Goal: Task Accomplishment & Management: Manage account settings

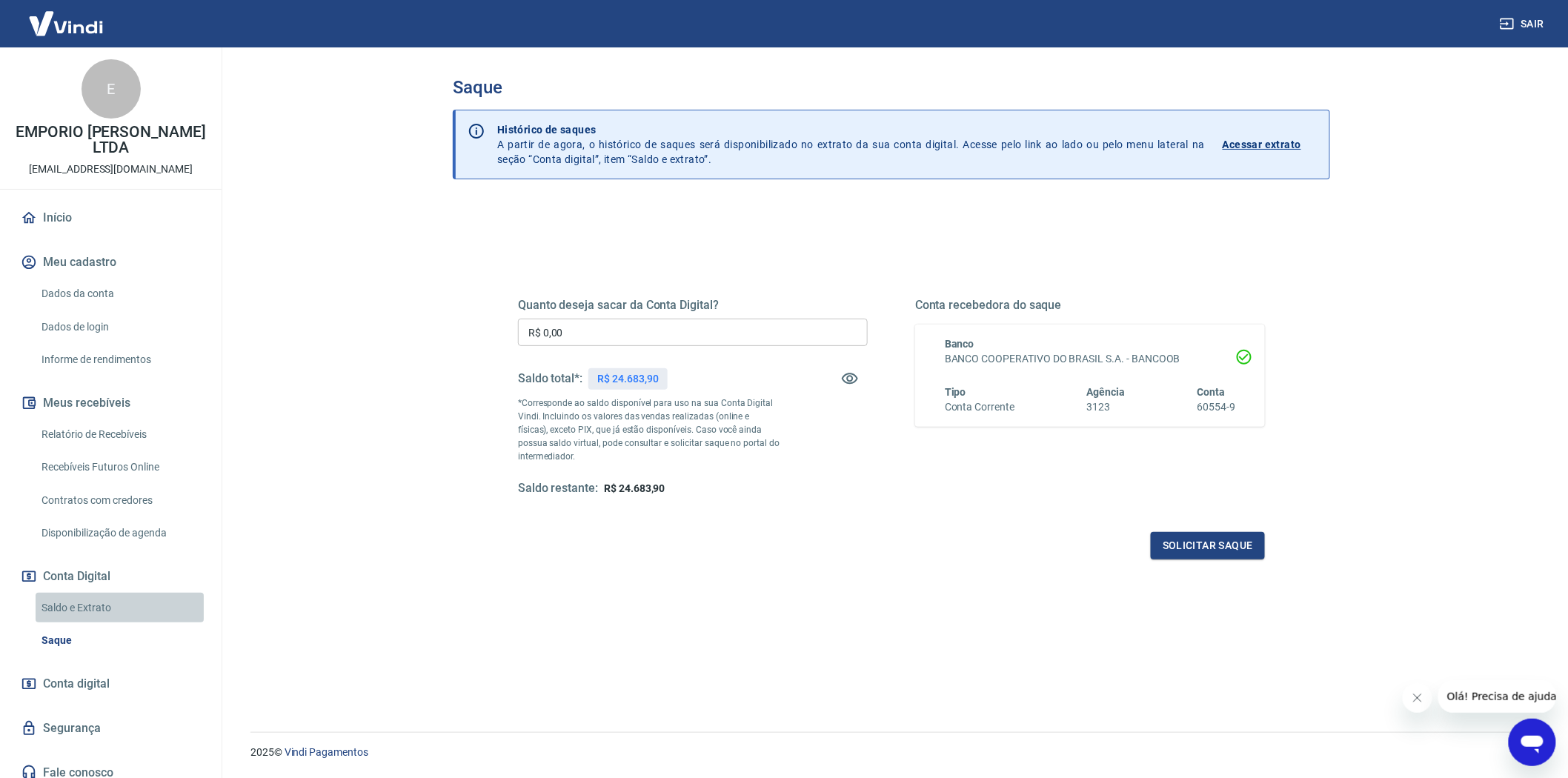
click at [106, 593] on link "Saldo e Extrato" at bounding box center [120, 608] width 168 height 30
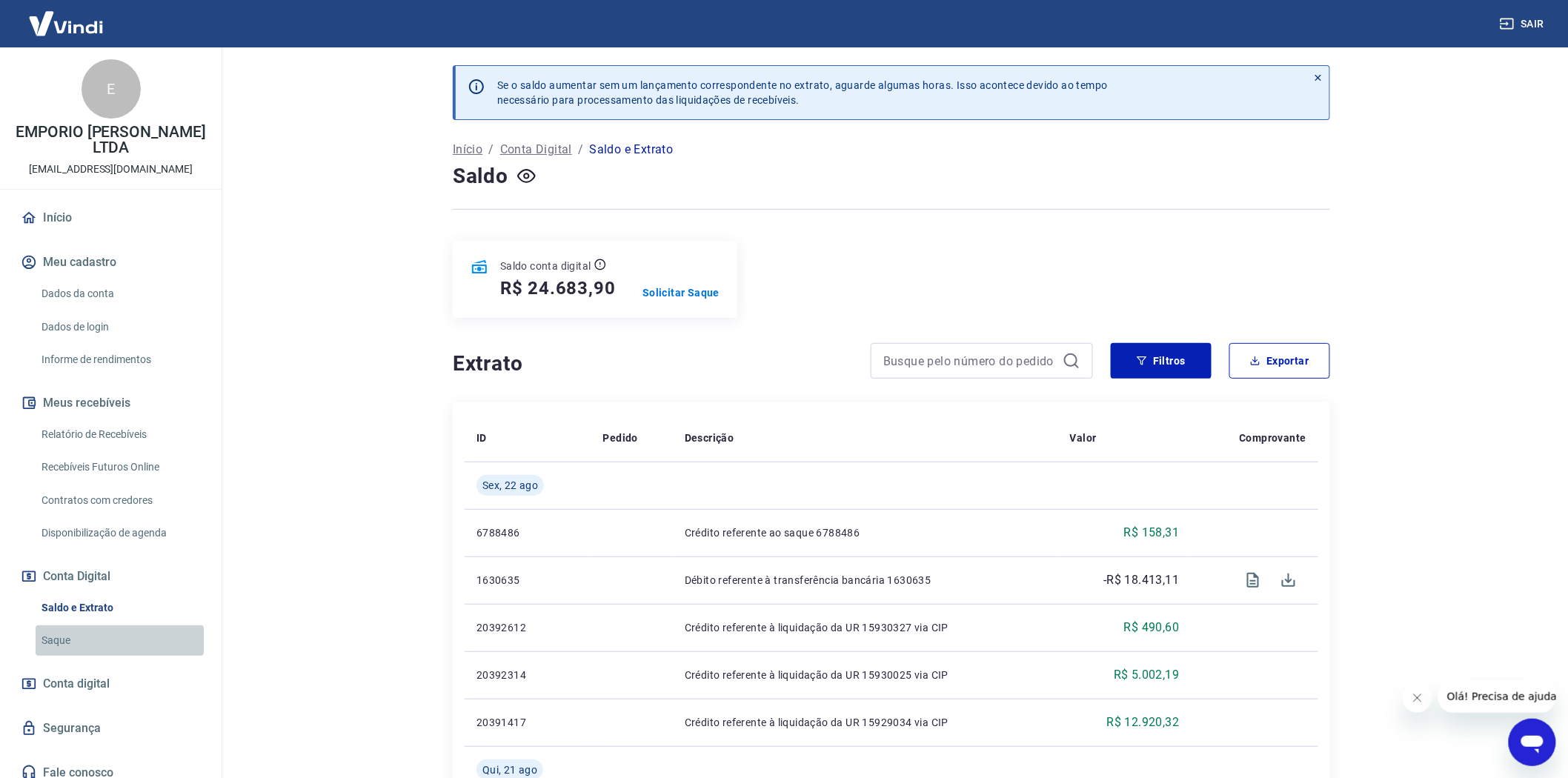
click at [65, 625] on link "Saque" at bounding box center [120, 640] width 168 height 30
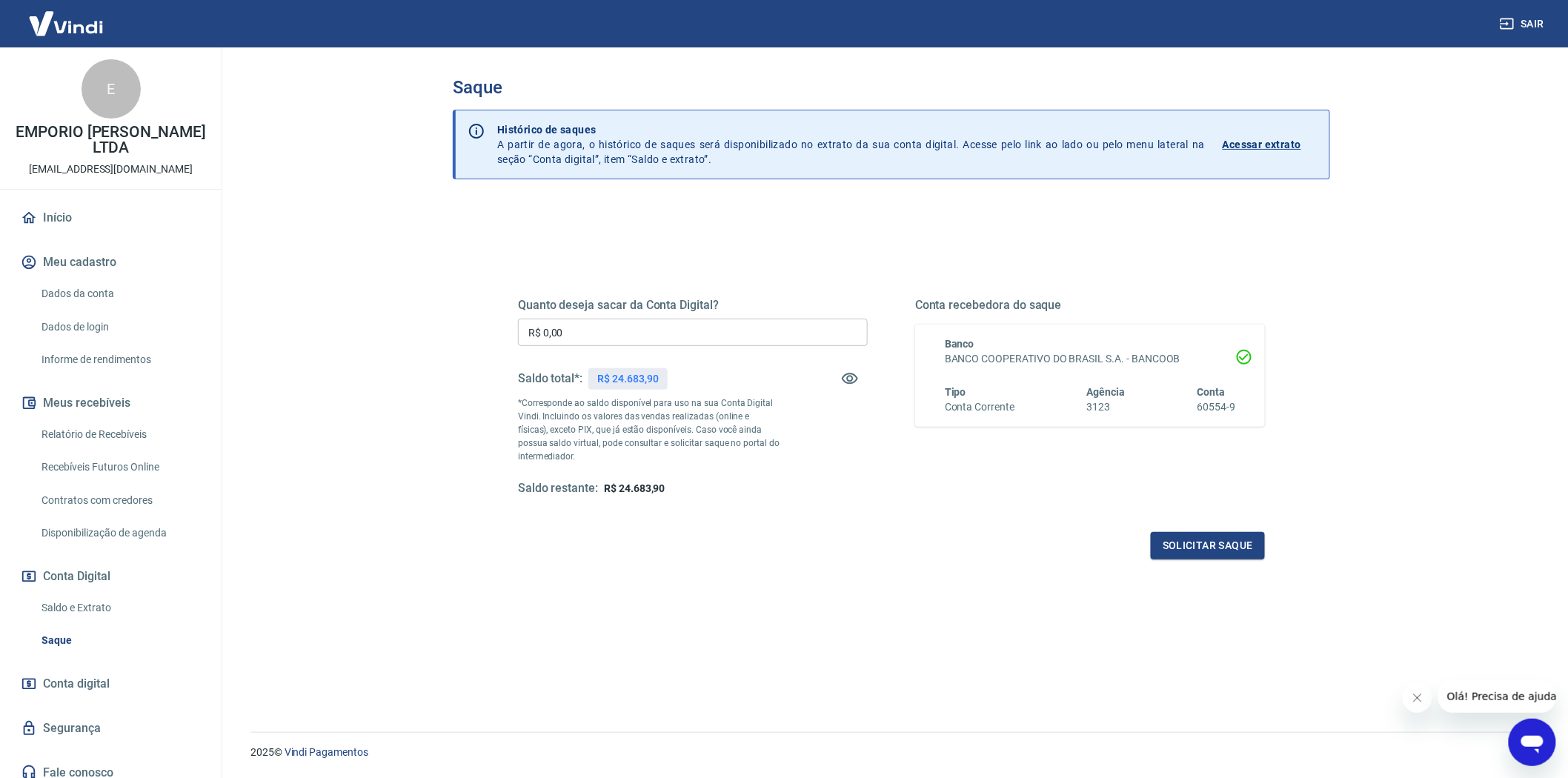
click at [63, 627] on link "Saque" at bounding box center [120, 640] width 168 height 30
drag, startPoint x: 91, startPoint y: 586, endPoint x: 45, endPoint y: 626, distance: 61.0
click at [91, 593] on link "Saldo e Extrato" at bounding box center [120, 608] width 168 height 30
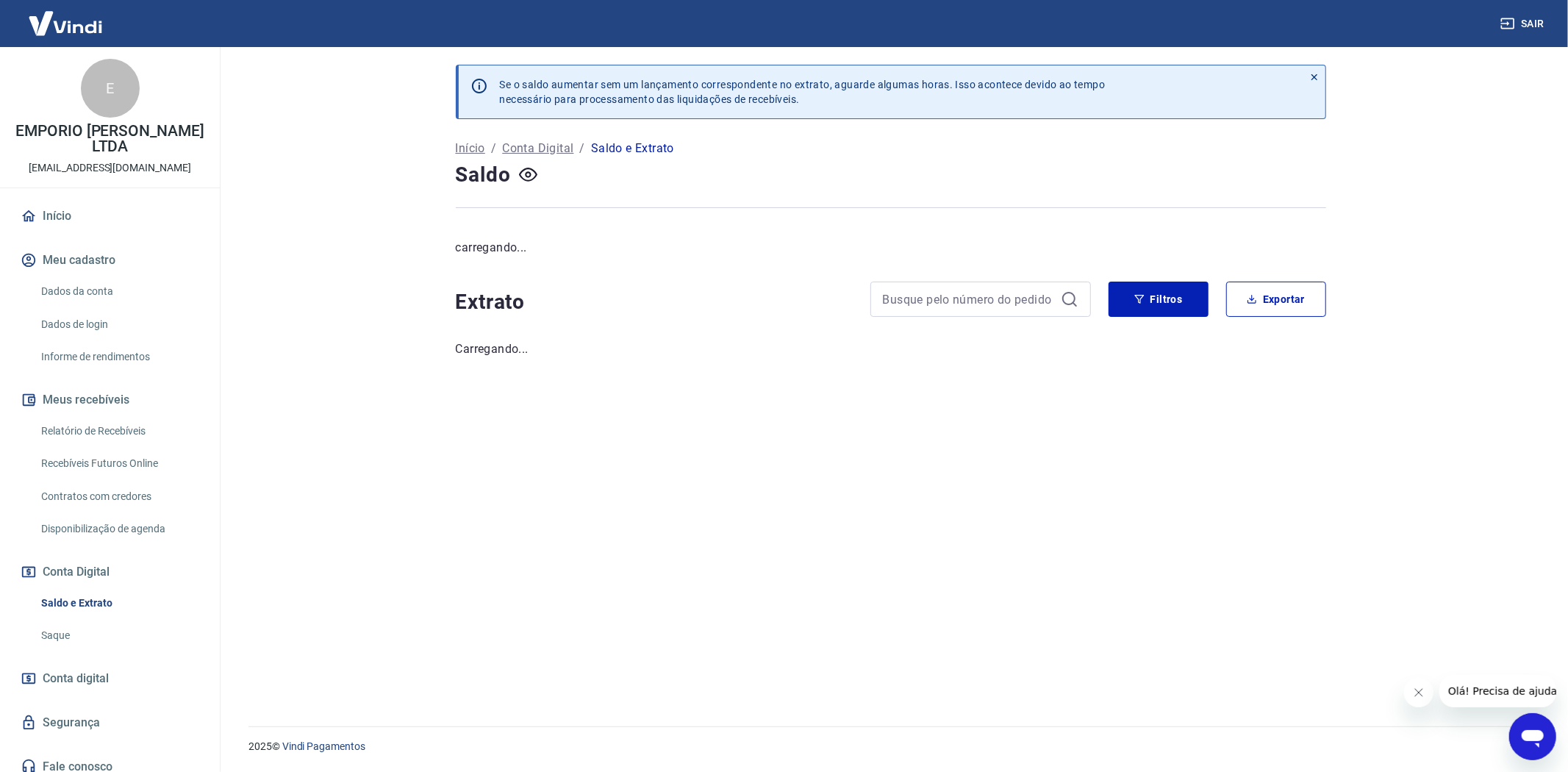
click at [49, 620] on link "Saque" at bounding box center [119, 635] width 167 height 30
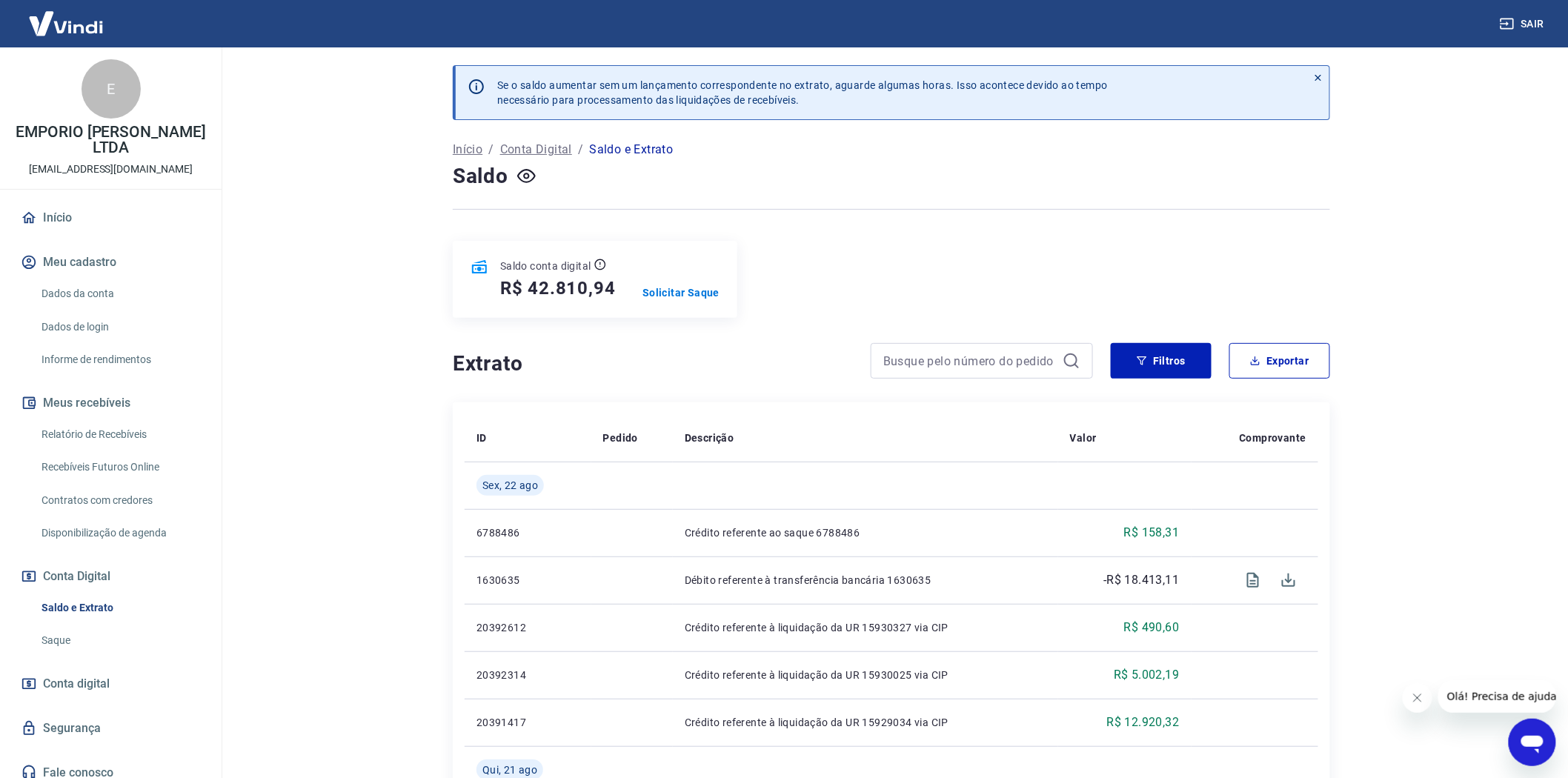
click at [104, 518] on link "Disponibilização de agenda" at bounding box center [120, 533] width 168 height 30
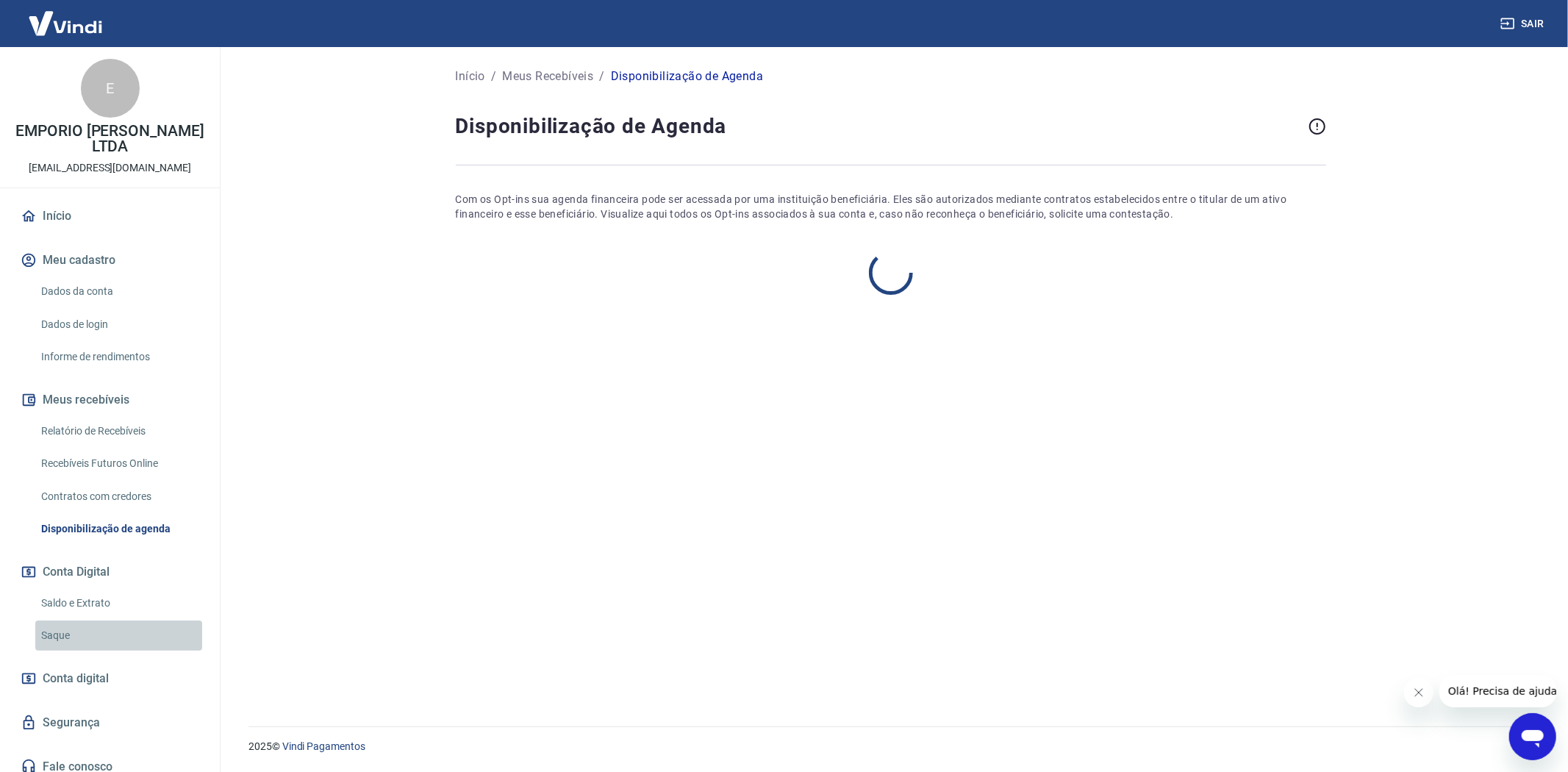
click at [67, 620] on link "Saque" at bounding box center [119, 635] width 167 height 30
click at [64, 621] on link "Saque" at bounding box center [119, 635] width 167 height 30
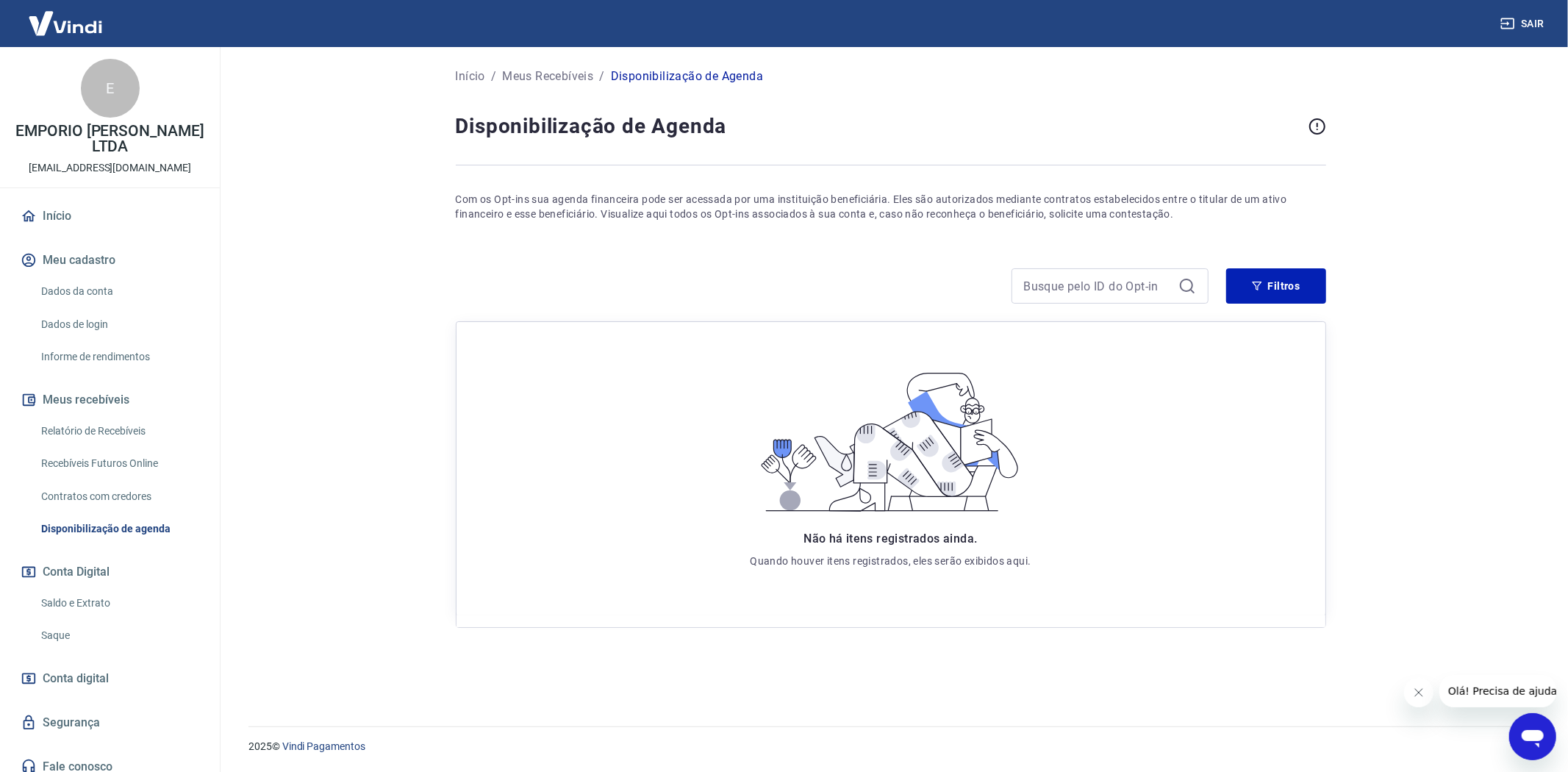
click at [69, 623] on link "Saque" at bounding box center [119, 635] width 167 height 30
click at [56, 565] on button "Conta Digital" at bounding box center [110, 571] width 185 height 32
click at [57, 588] on link "Saldo e Extrato" at bounding box center [119, 603] width 167 height 30
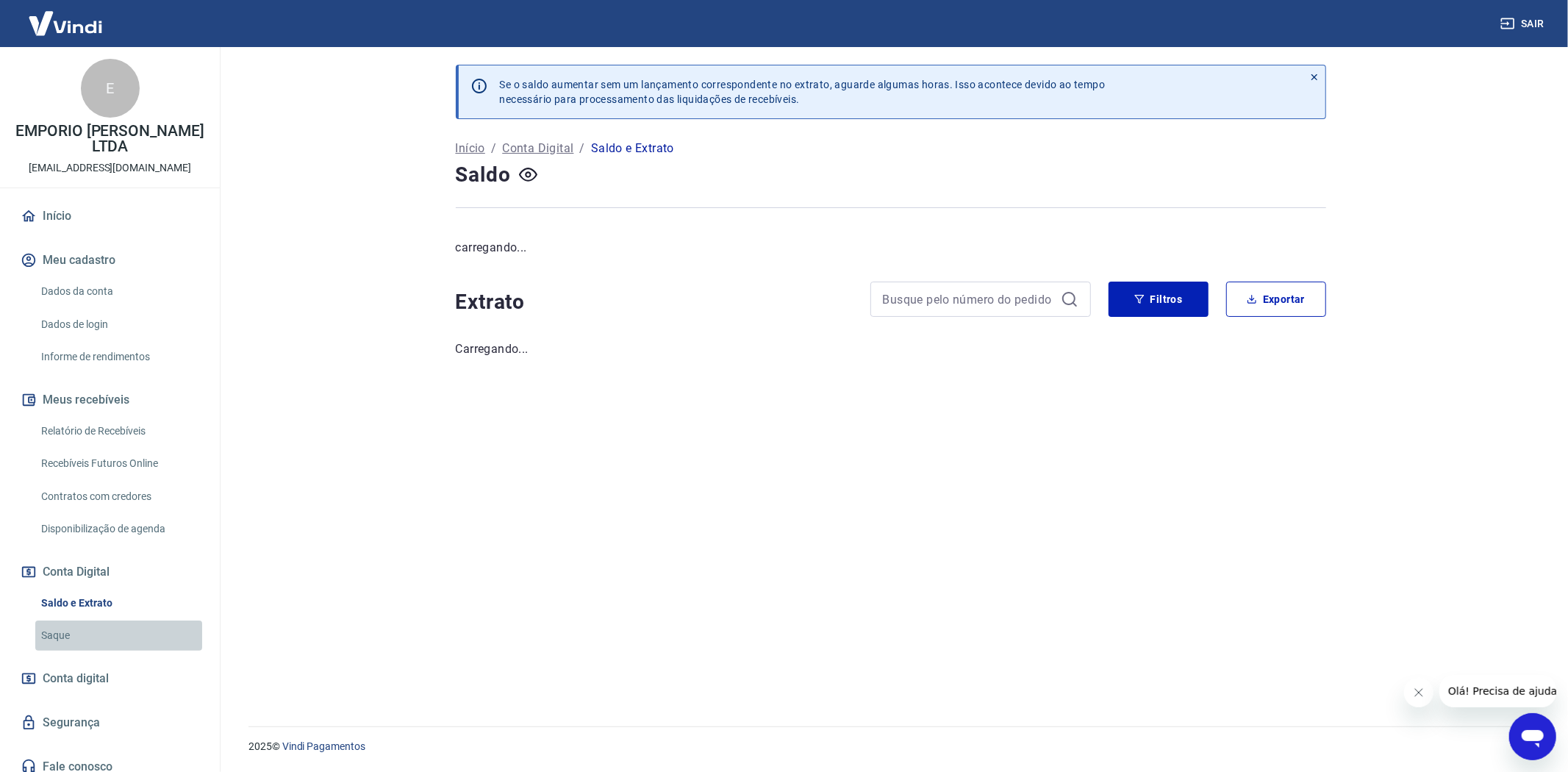
click at [59, 623] on link "Saque" at bounding box center [119, 635] width 167 height 30
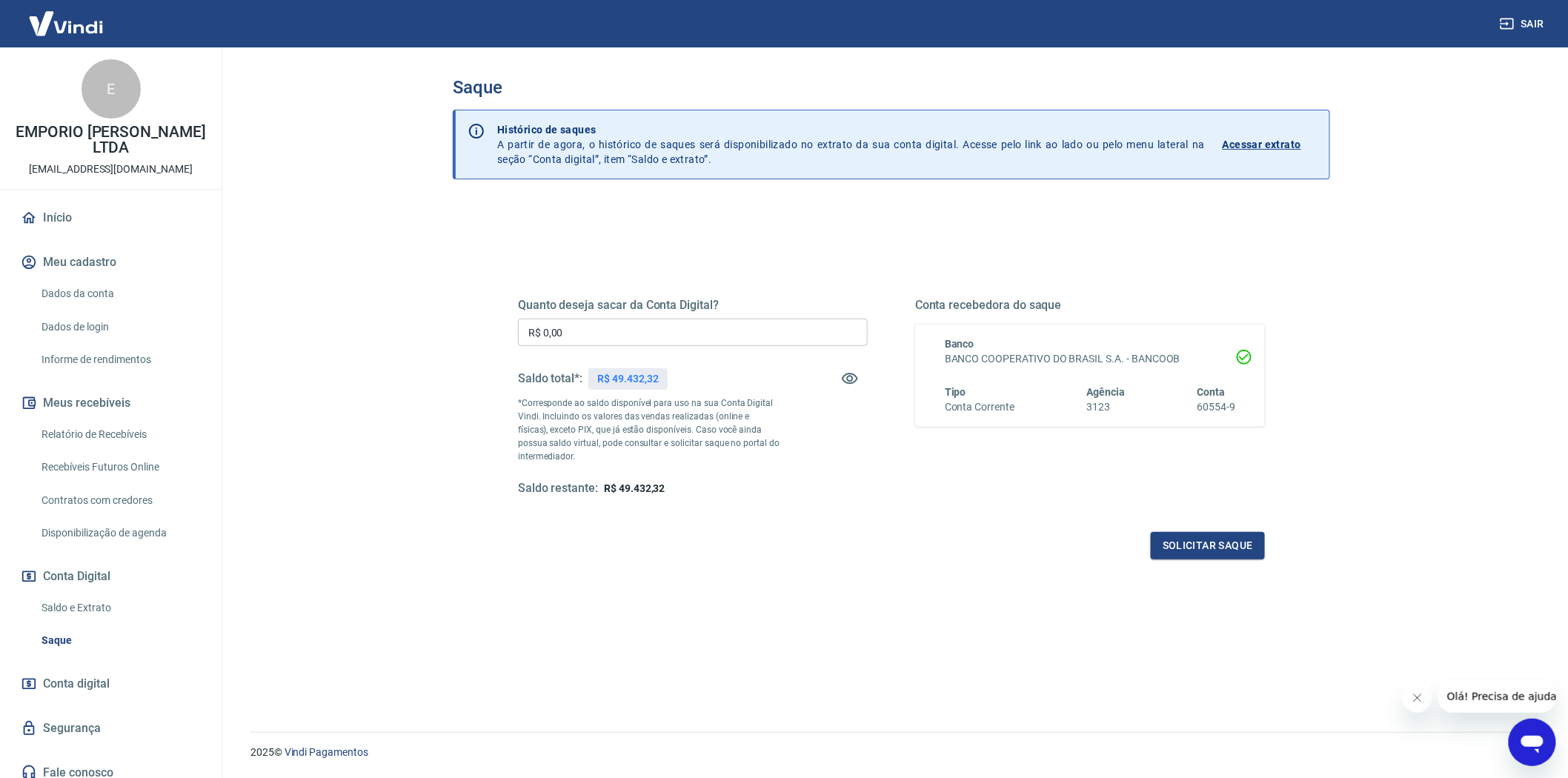
drag, startPoint x: 72, startPoint y: 586, endPoint x: 57, endPoint y: 630, distance: 46.5
click at [72, 593] on link "Saldo e Extrato" at bounding box center [120, 608] width 168 height 30
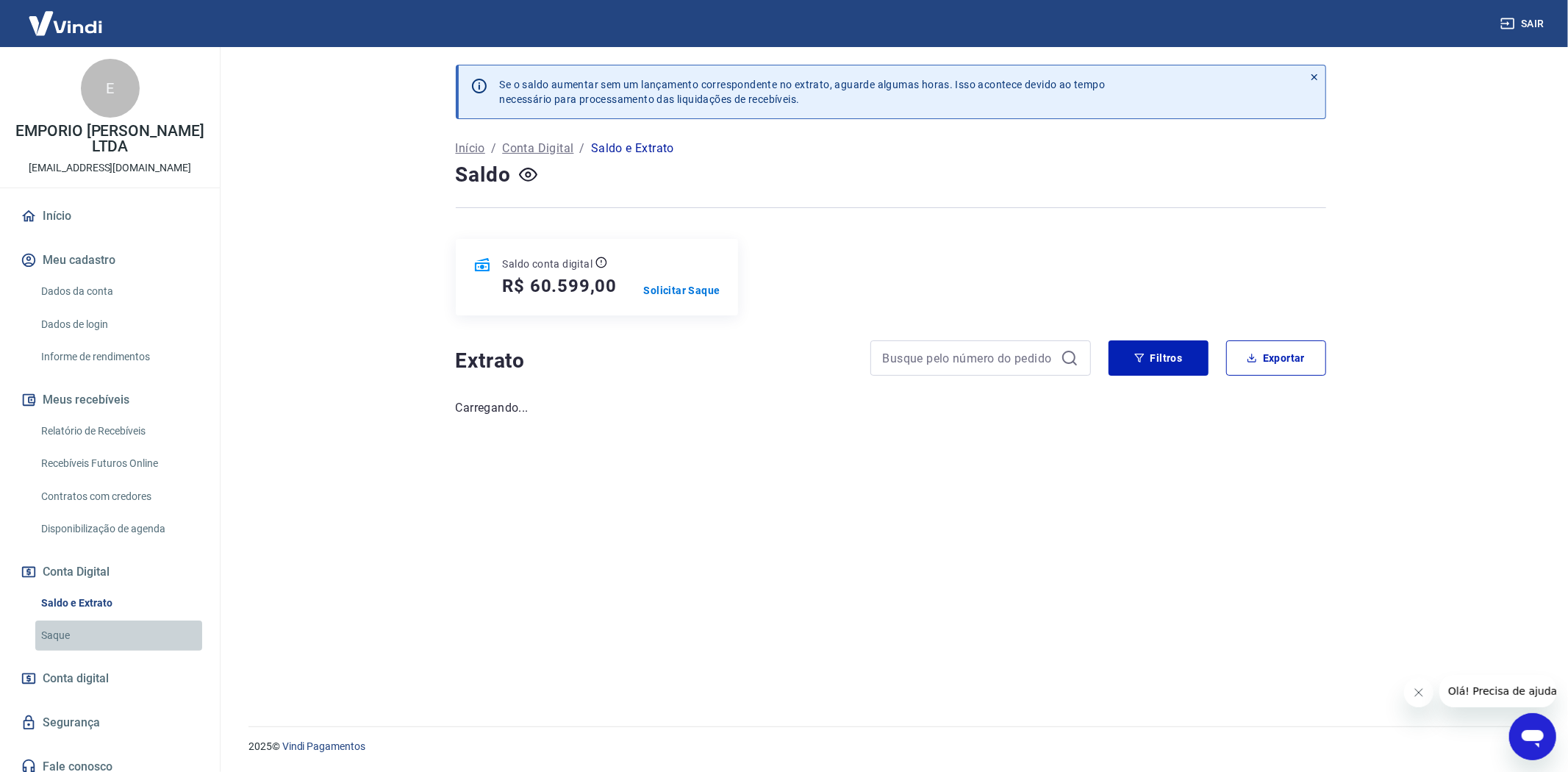
click at [56, 620] on link "Saque" at bounding box center [119, 635] width 167 height 30
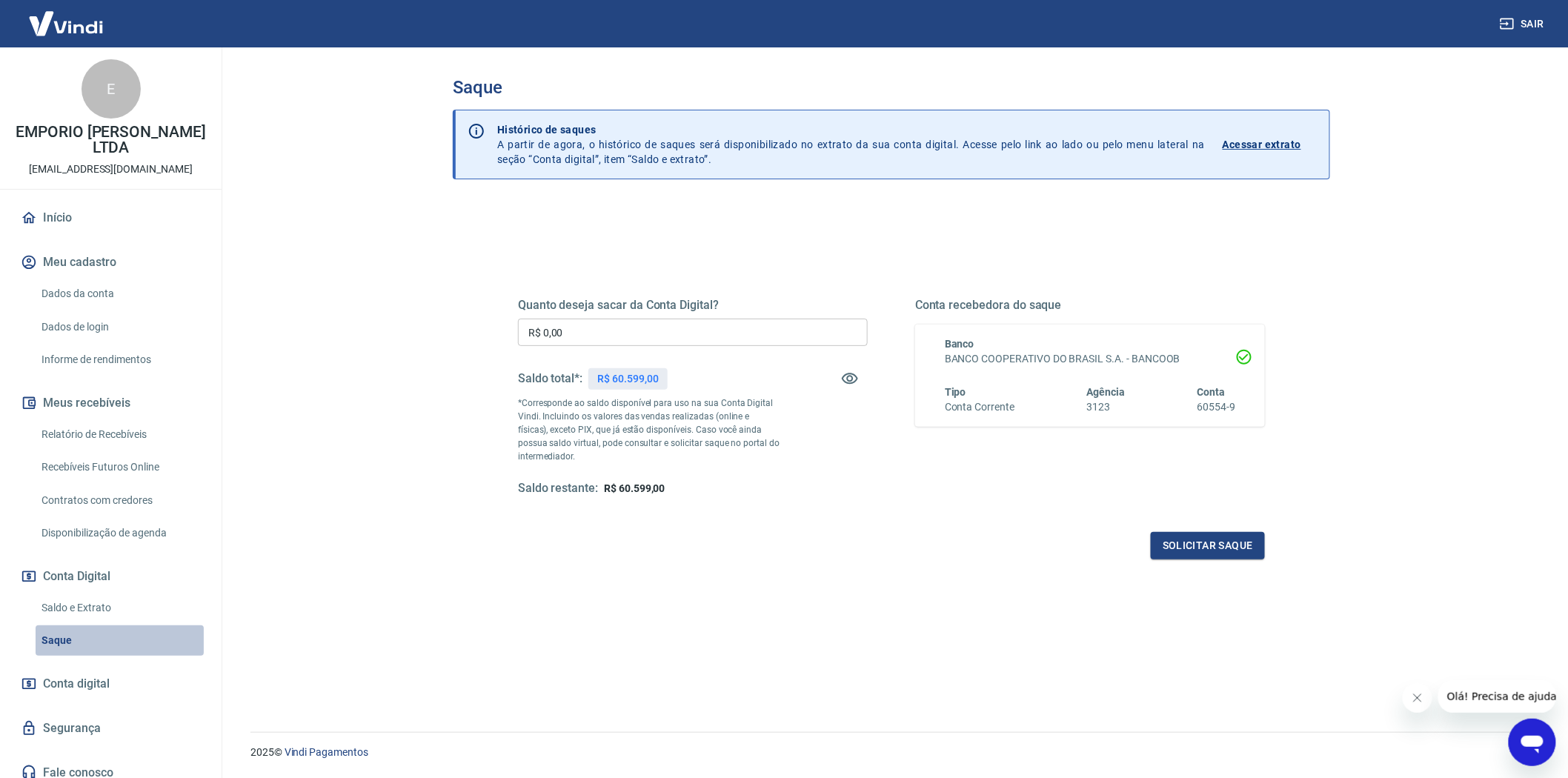
click at [64, 625] on link "Saque" at bounding box center [120, 640] width 168 height 30
click at [65, 596] on link "Saldo e Extrato" at bounding box center [120, 608] width 168 height 30
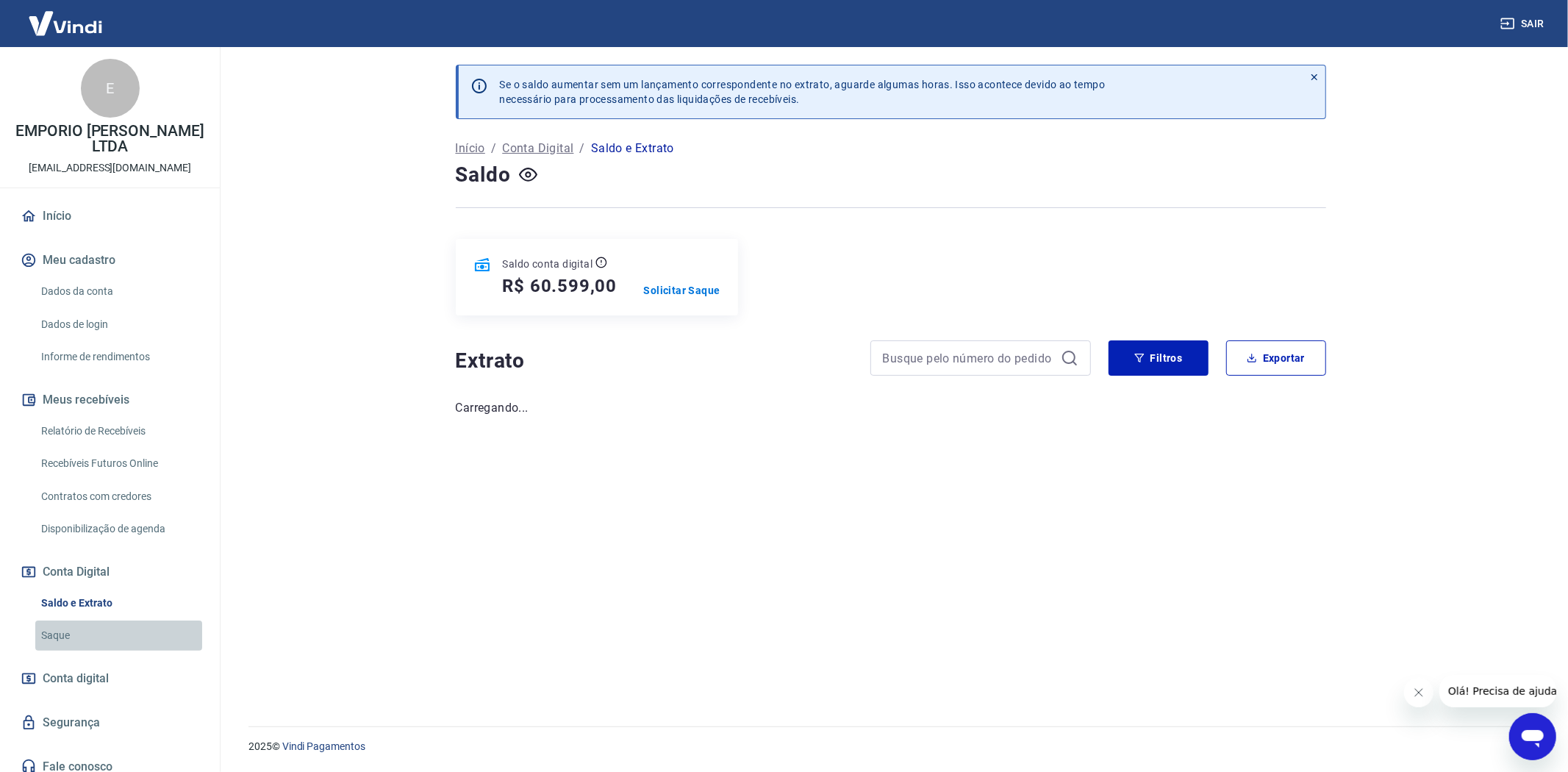
click at [59, 625] on link "Saque" at bounding box center [119, 635] width 167 height 30
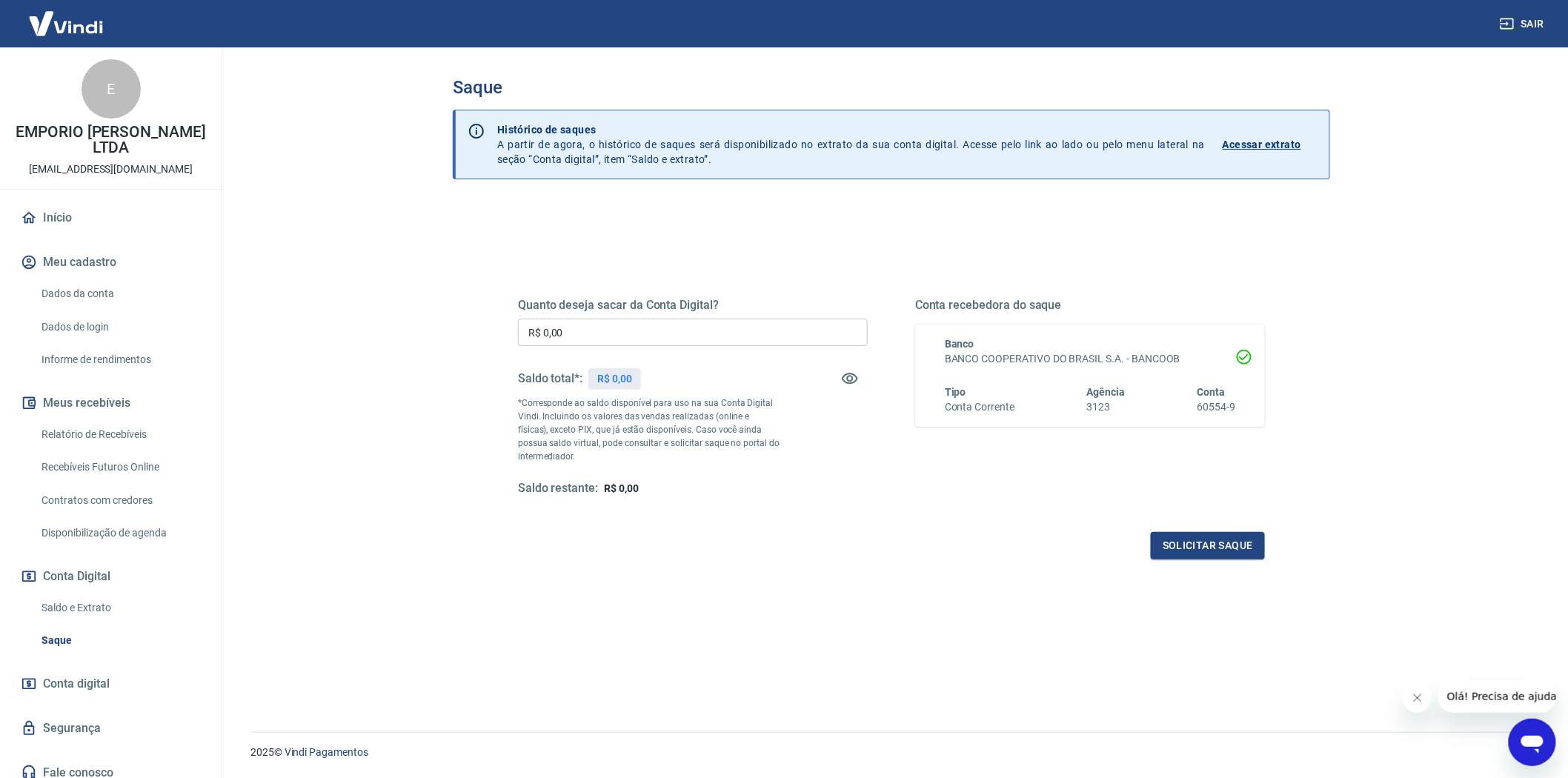
click at [612, 324] on input "R$ 0,00" at bounding box center [693, 332] width 350 height 27
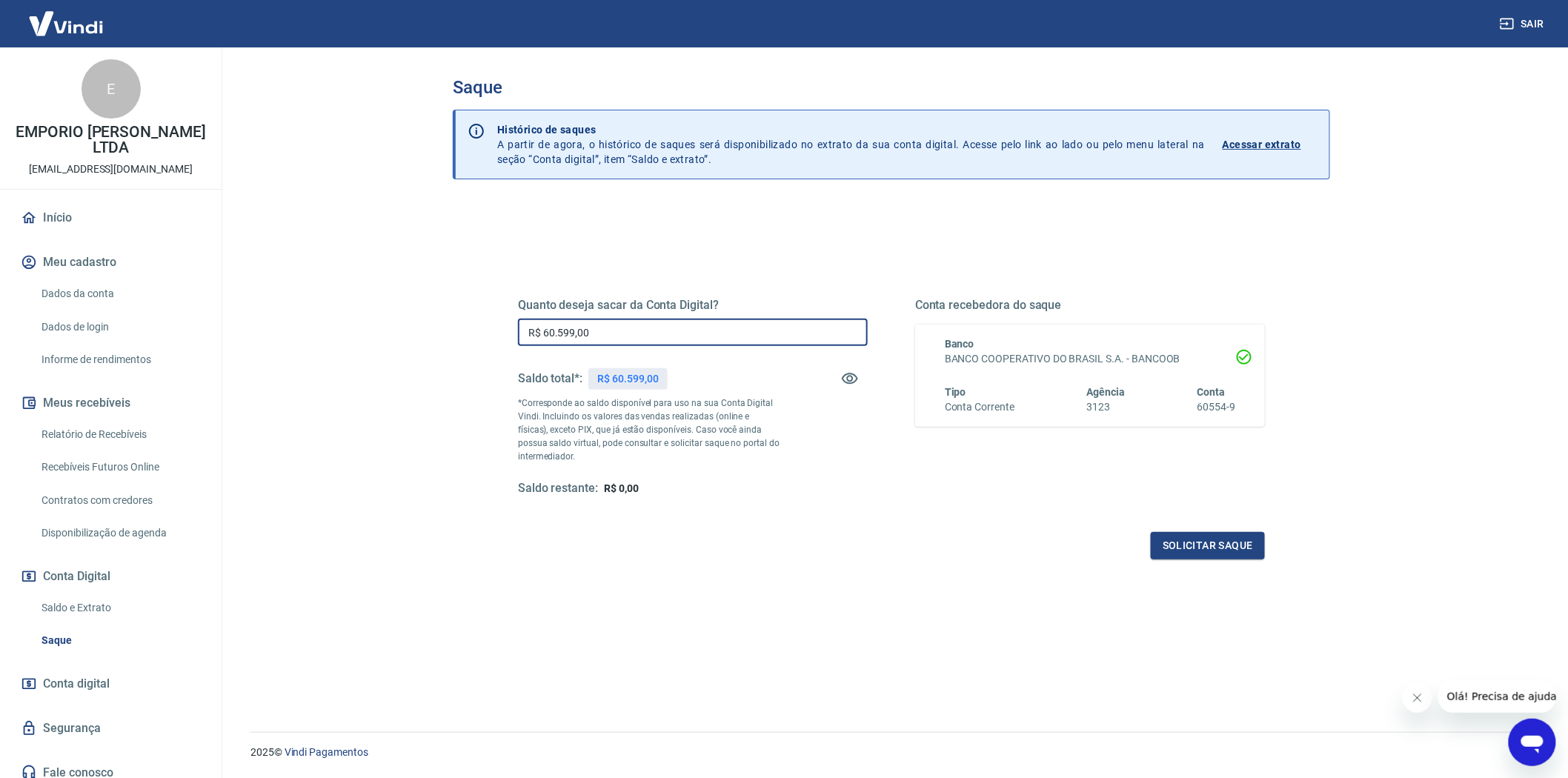
type input "R$ 60.599,00"
drag, startPoint x: 895, startPoint y: 543, endPoint x: 994, endPoint y: 545, distance: 99.0
click at [902, 545] on div "Solicitar saque" at bounding box center [892, 545] width 747 height 27
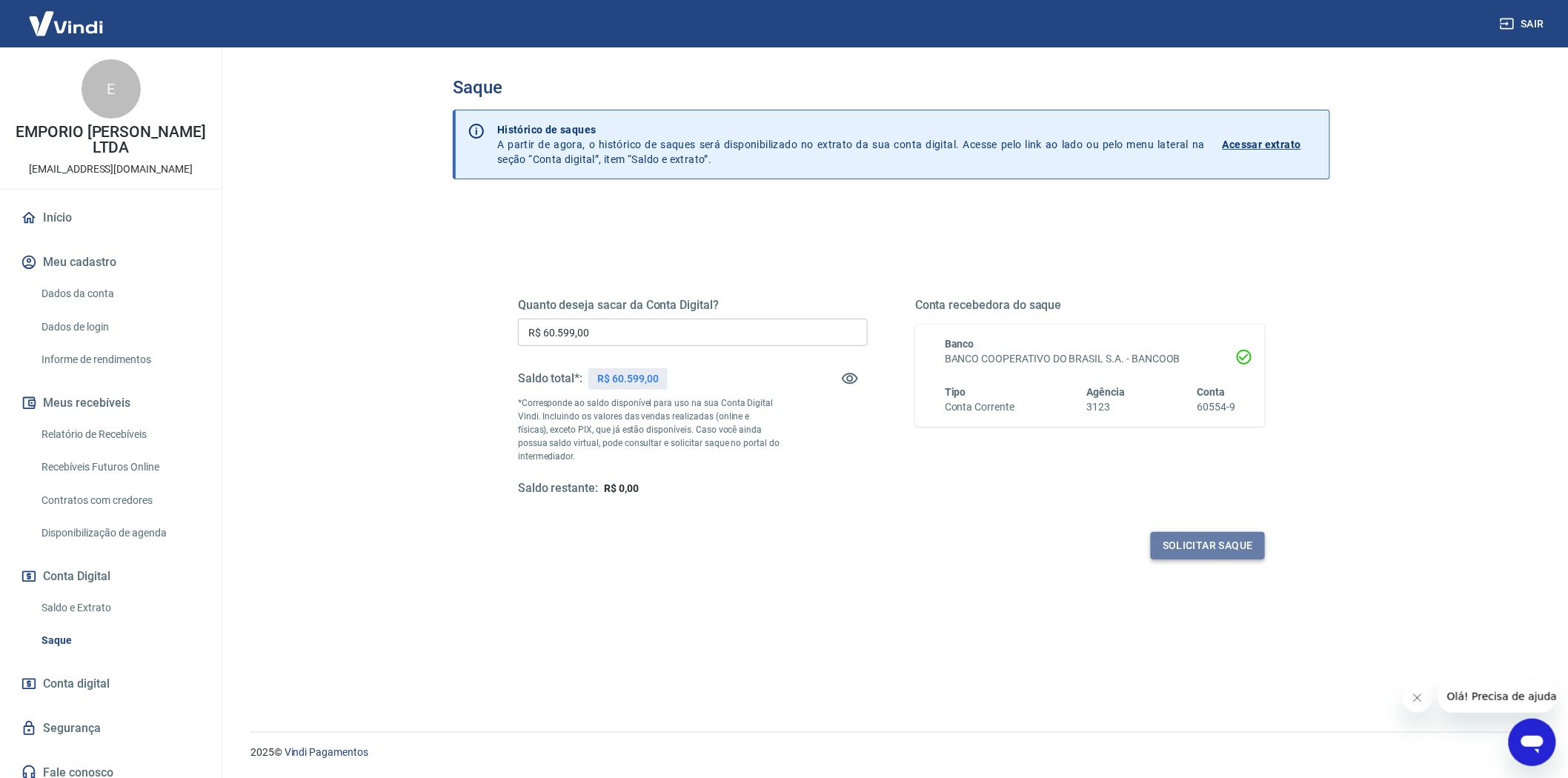
click at [1212, 549] on button "Solicitar saque" at bounding box center [1208, 545] width 114 height 27
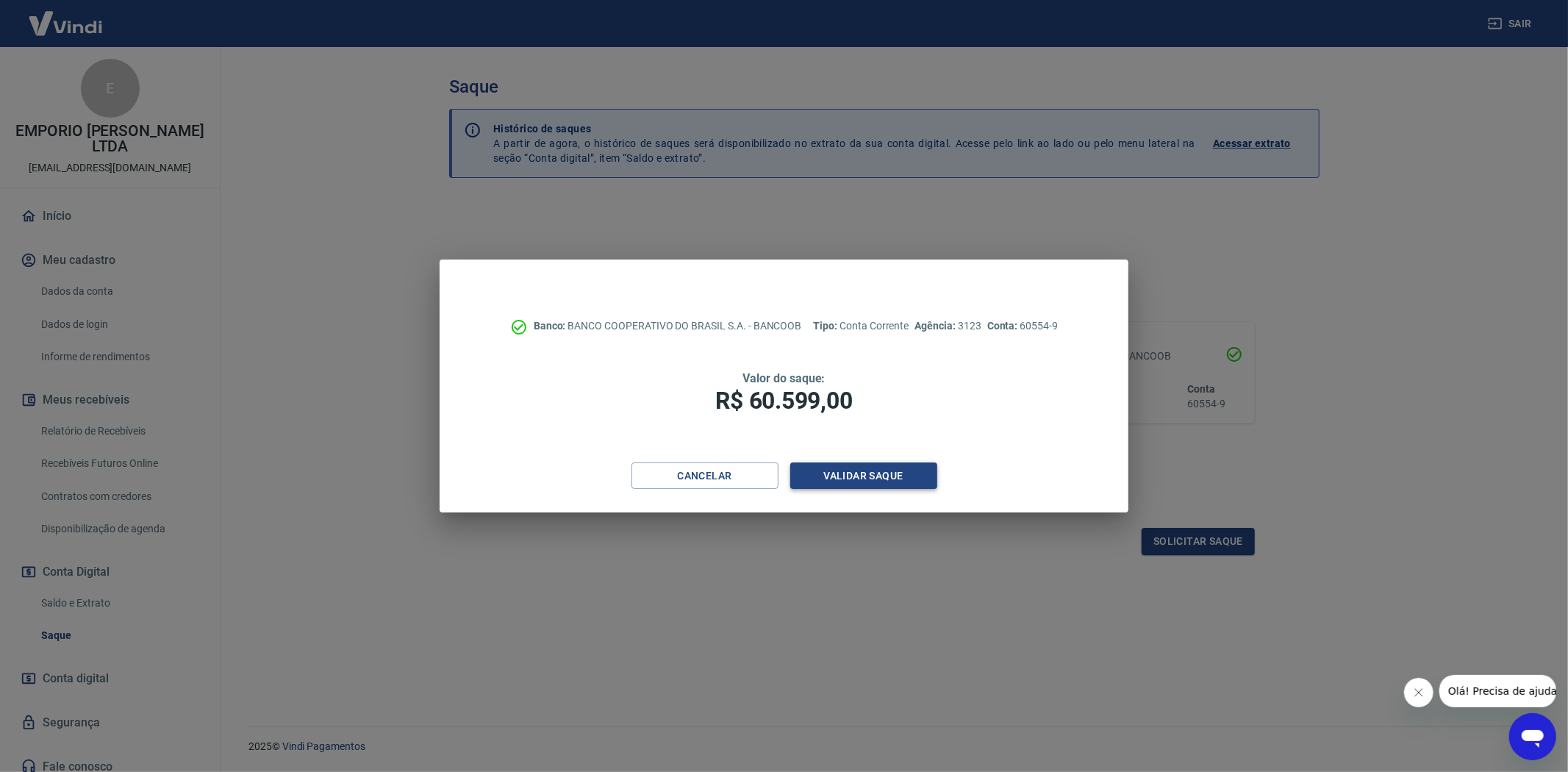
click at [865, 470] on button "Validar saque" at bounding box center [863, 476] width 147 height 27
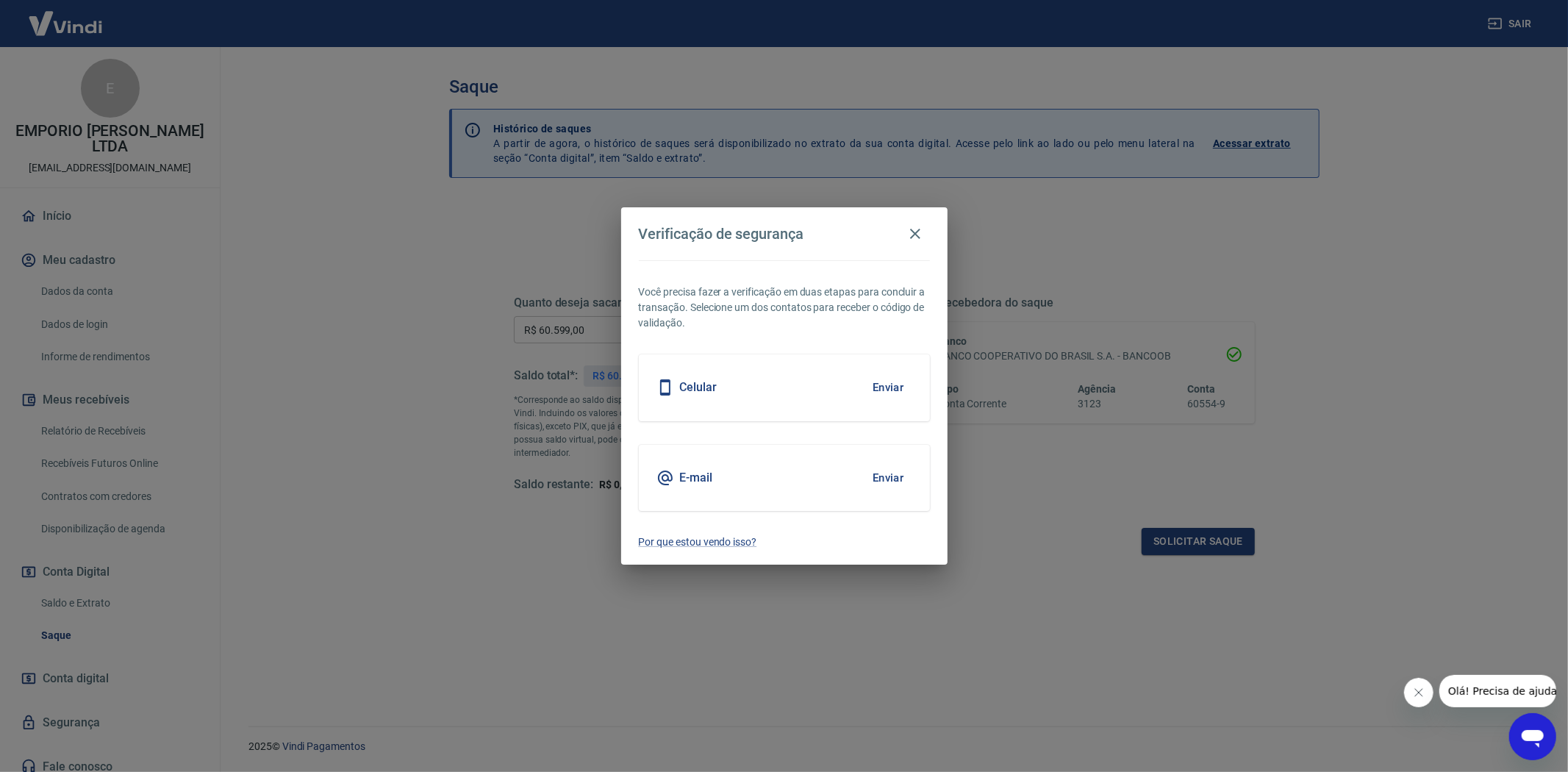
click at [875, 464] on button "Enviar" at bounding box center [888, 477] width 48 height 31
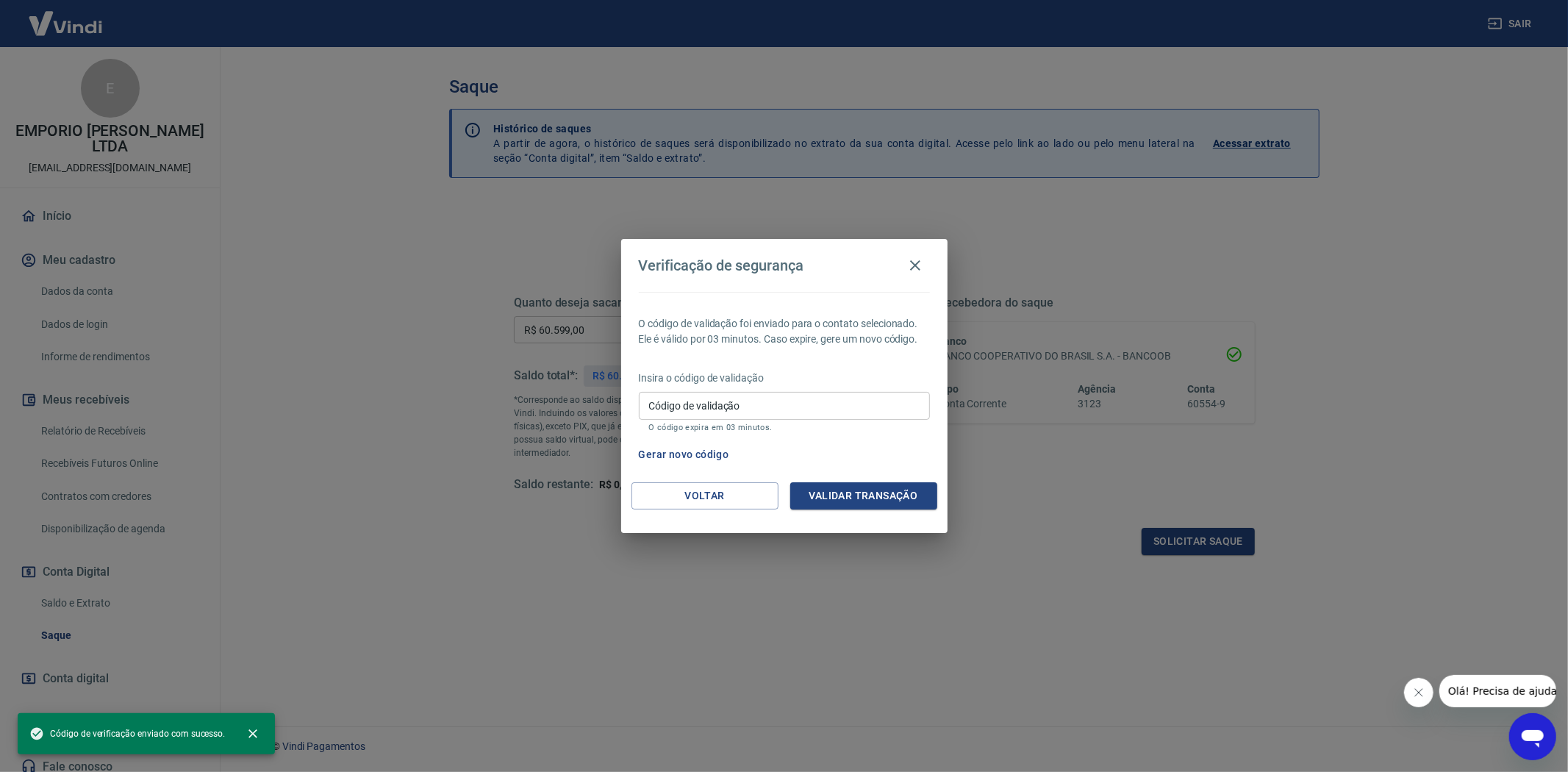
click at [807, 404] on input "Código de validação" at bounding box center [784, 405] width 291 height 27
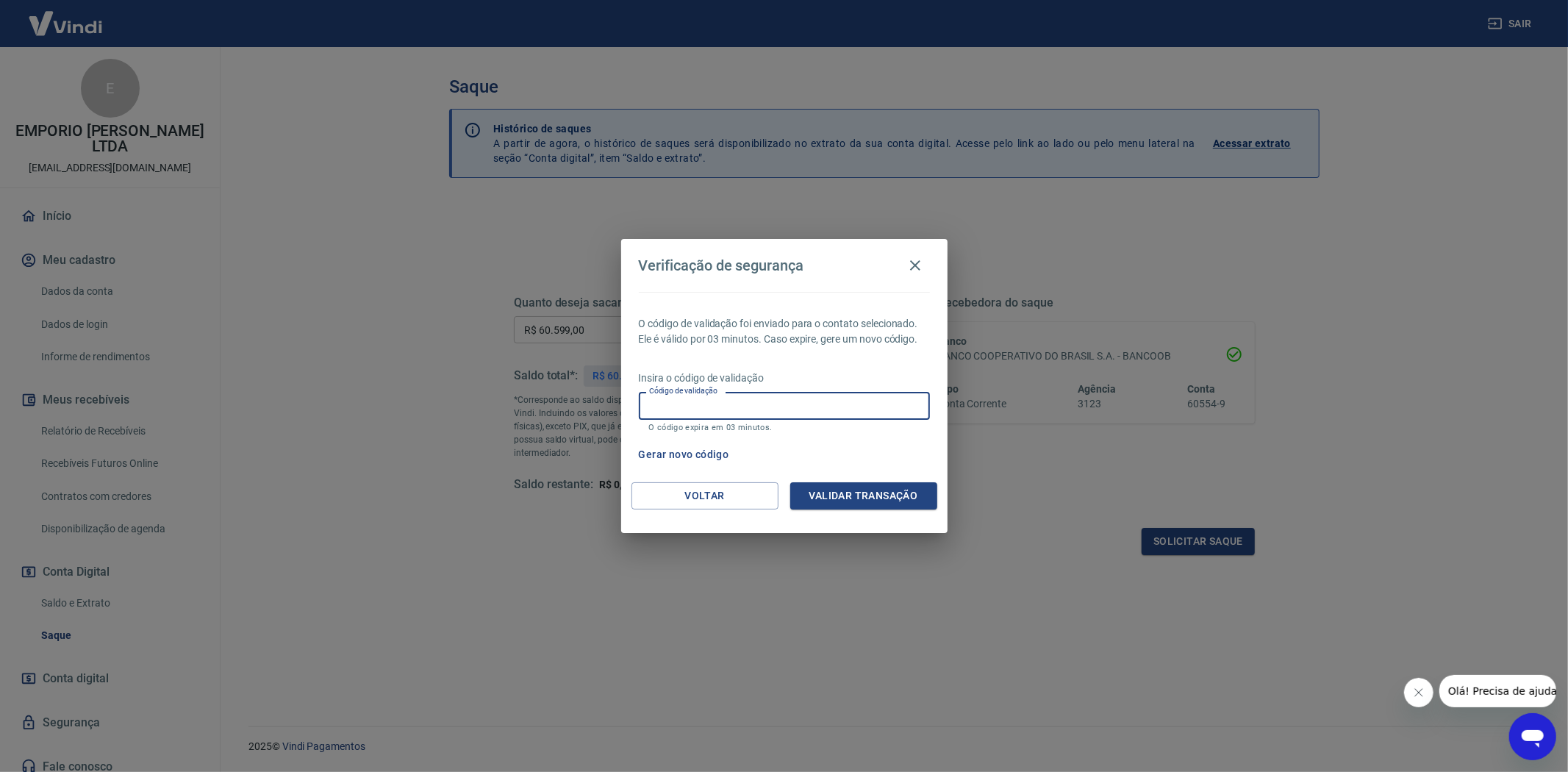
paste input "555783"
type input "555783"
click at [888, 501] on button "Validar transação" at bounding box center [863, 495] width 147 height 27
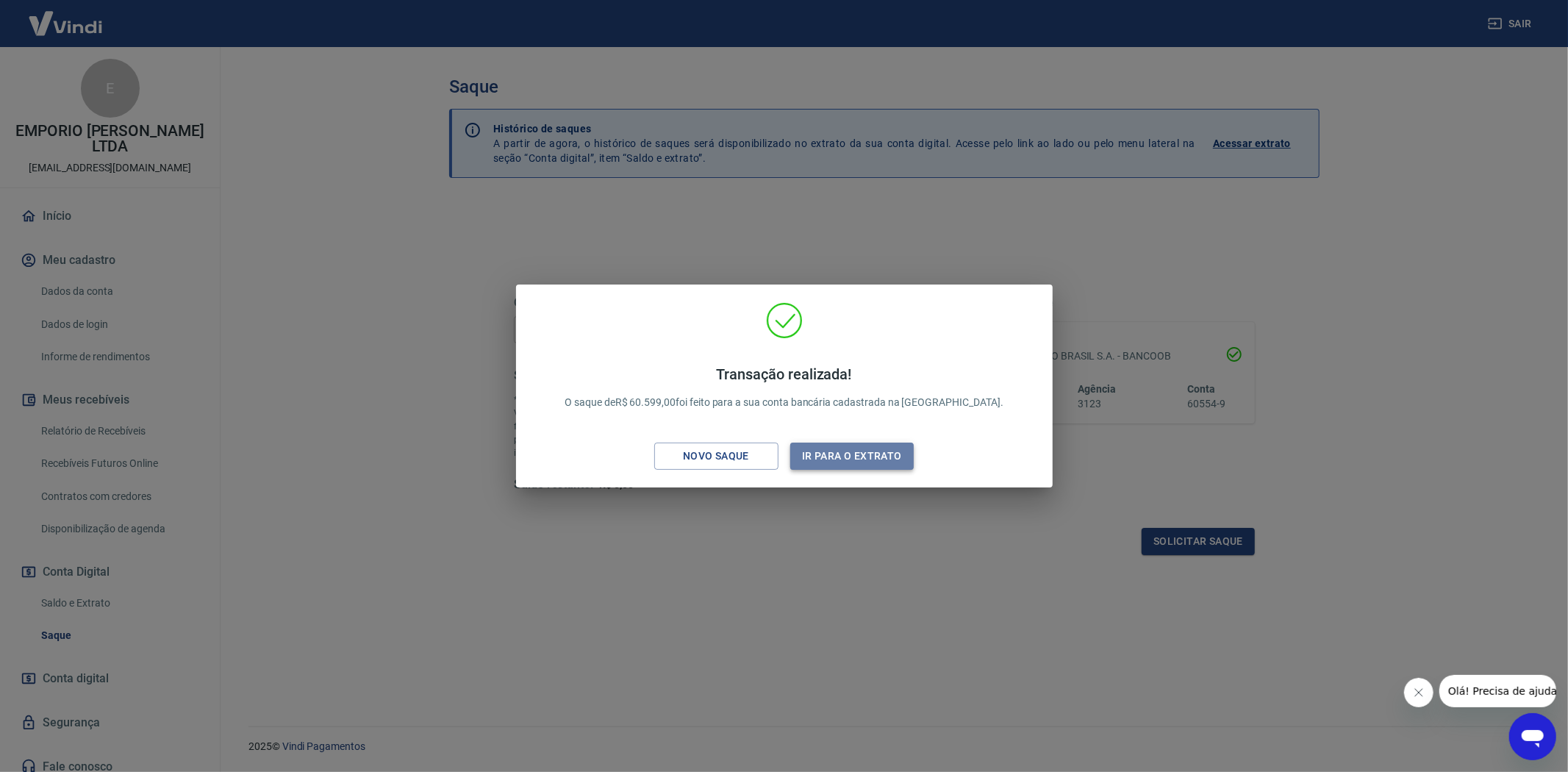
click at [856, 461] on button "Ir para o extrato" at bounding box center [852, 456] width 124 height 27
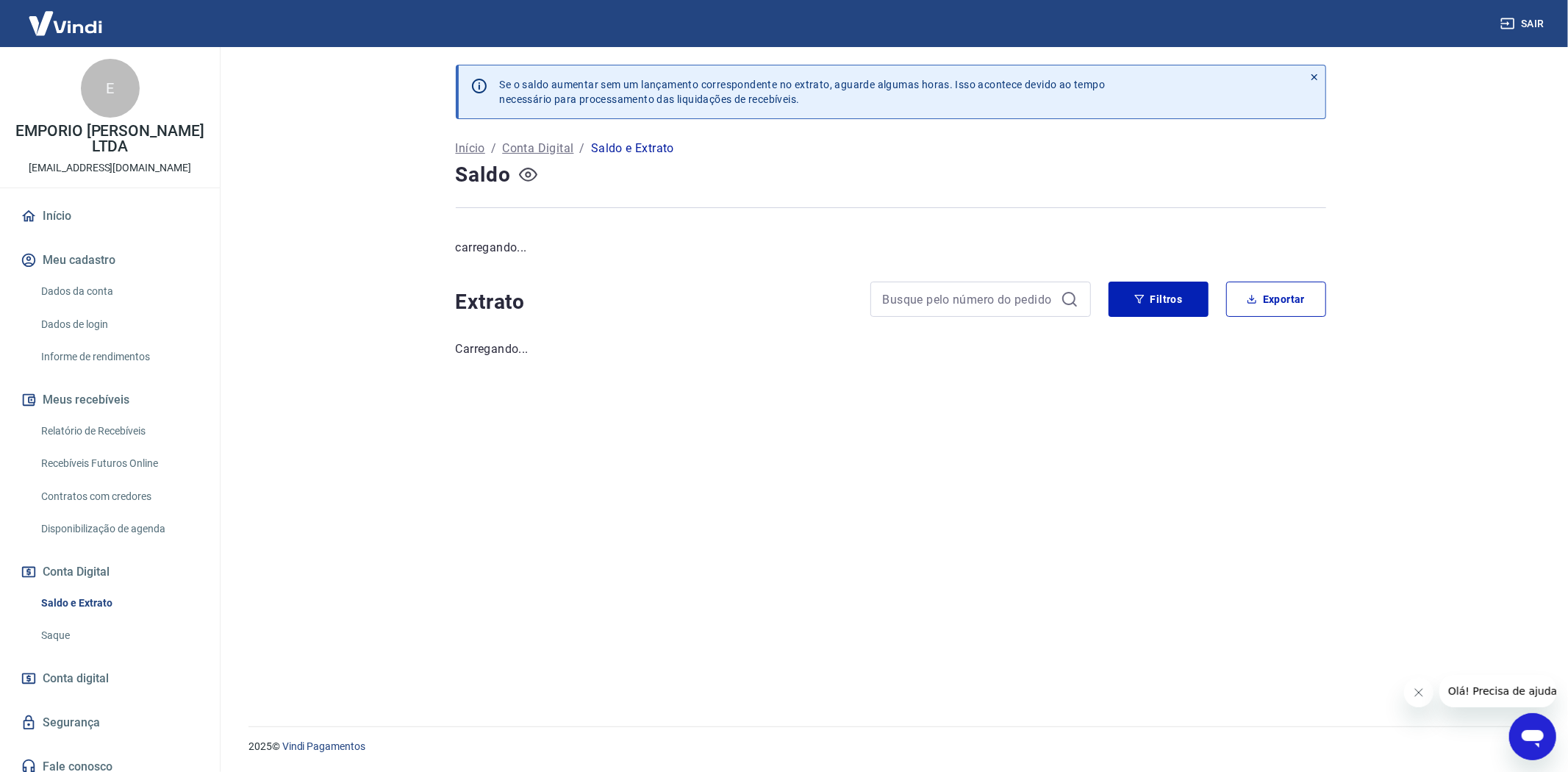
click at [533, 170] on icon "button" at bounding box center [528, 174] width 19 height 14
